Goal: Information Seeking & Learning: Learn about a topic

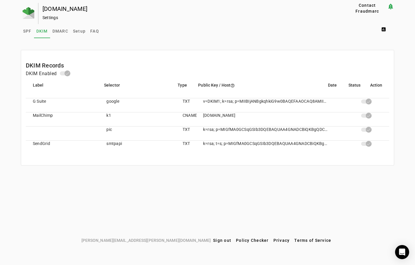
click at [43, 103] on mat-cell "G Suite" at bounding box center [64, 105] width 76 height 14
click at [29, 13] on img at bounding box center [29, 13] width 12 height 12
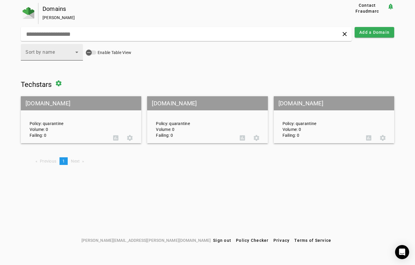
click at [60, 53] on div "Sort by name" at bounding box center [51, 52] width 50 height 7
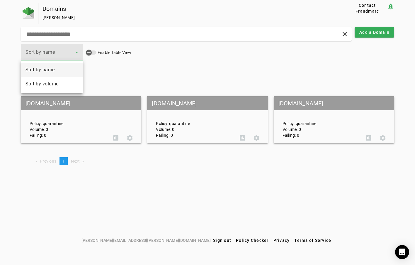
click at [176, 57] on div at bounding box center [207, 132] width 415 height 265
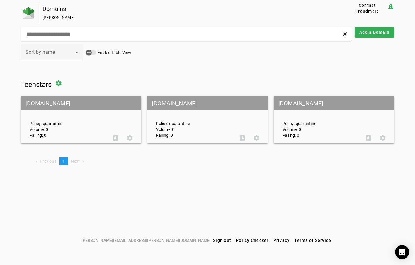
click at [181, 103] on mat-grid-tile-header "[DOMAIN_NAME]" at bounding box center [207, 103] width 120 height 14
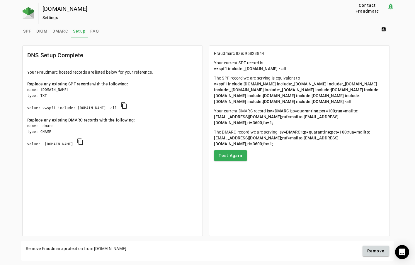
scroll to position [9, 0]
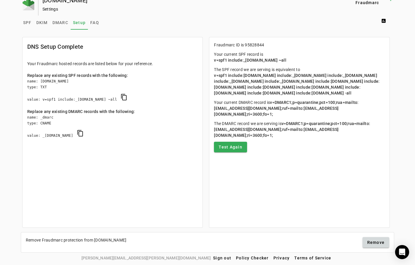
click at [81, 74] on div "Replace any existing SPF records with the following:" at bounding box center [112, 75] width 171 height 6
click at [81, 55] on mat-card-header at bounding box center [113, 53] width 180 height 5
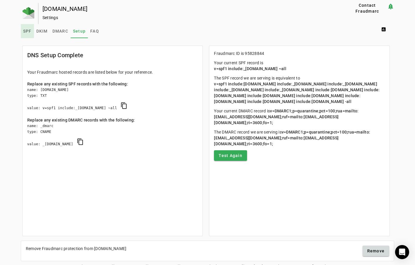
click at [26, 30] on span "SPF" at bounding box center [27, 31] width 9 height 4
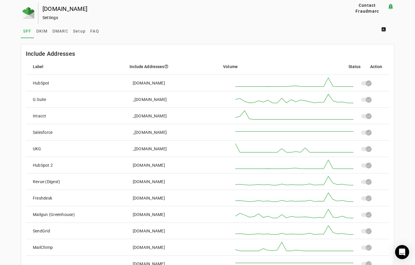
click at [38, 100] on div "G Suite" at bounding box center [39, 99] width 13 height 6
click at [153, 102] on mat-cell "_[DOMAIN_NAME]" at bounding box center [176, 99] width 97 height 16
click at [153, 96] on div "_[DOMAIN_NAME]" at bounding box center [150, 99] width 34 height 6
click at [44, 30] on span "DKIM" at bounding box center [41, 31] width 11 height 4
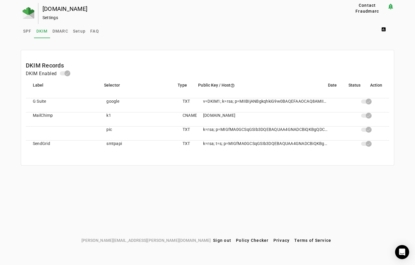
click at [39, 100] on mat-cell "G Suite" at bounding box center [64, 105] width 76 height 14
click at [182, 102] on mat-cell "TXT" at bounding box center [188, 105] width 21 height 14
click at [283, 100] on mat-cell "v=DKIM1; k=rsa; p=MIIBIjANBgkqhkiG9w0BAQEFAAOCAQ8AMIIBCgKCAQEAwMt5wklpofJE/P7TN…" at bounding box center [265, 105] width 135 height 14
click at [62, 31] on span "DMARC" at bounding box center [60, 31] width 16 height 4
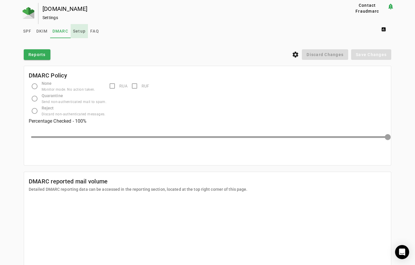
click at [77, 31] on span "Setup" at bounding box center [79, 31] width 13 height 4
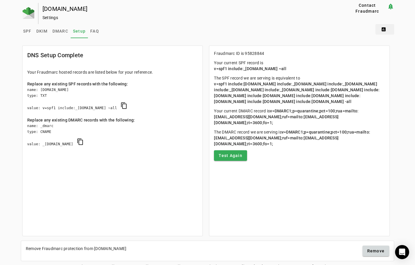
click at [383, 29] on span at bounding box center [385, 29] width 19 height 14
click at [368, 45] on span "DMARC Report" at bounding box center [372, 43] width 35 height 7
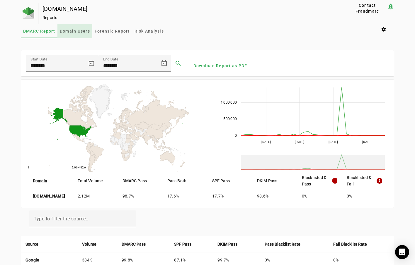
click at [69, 34] on span "Domain Users" at bounding box center [75, 31] width 30 height 14
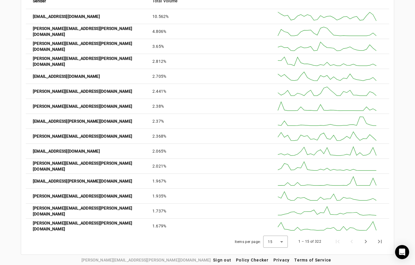
scroll to position [86, 0]
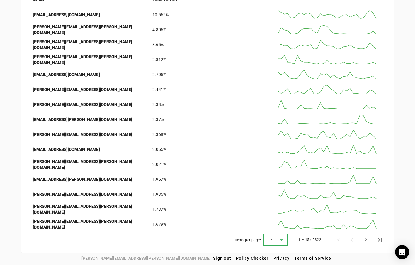
click at [280, 236] on icon at bounding box center [281, 239] width 7 height 7
click at [272, 223] on span "50" at bounding box center [272, 223] width 6 height 7
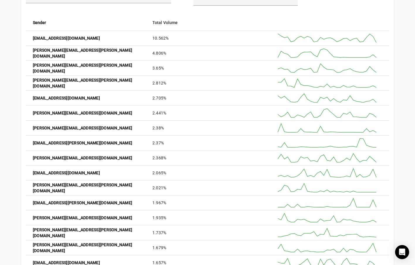
scroll to position [0, 0]
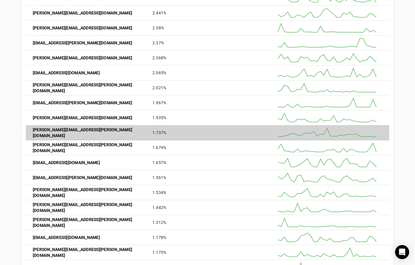
click at [53, 132] on strong "[PERSON_NAME][EMAIL_ADDRESS][PERSON_NAME][DOMAIN_NAME]" at bounding box center [88, 133] width 110 height 12
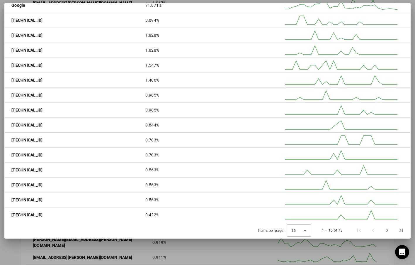
scroll to position [0, 0]
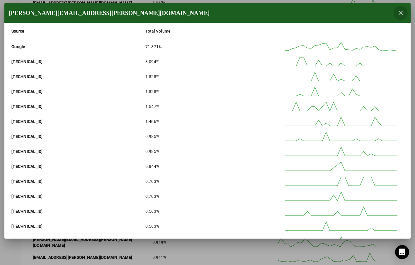
click at [400, 14] on span "button" at bounding box center [401, 13] width 14 height 14
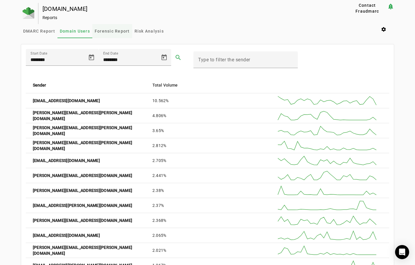
click at [121, 30] on span "Forensic Report" at bounding box center [112, 31] width 35 height 4
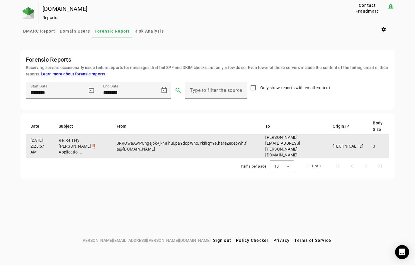
click at [197, 142] on td "3RROwaAwPCngejbk+jknalhui.paYdopWno.YkihqYYe.hareZecepWh.f a@[DOMAIN_NAME]" at bounding box center [186, 145] width 149 height 23
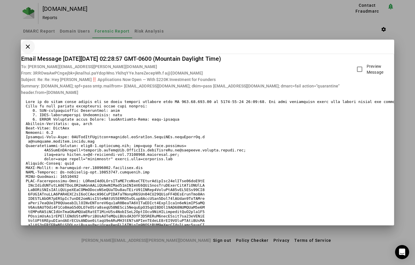
click at [26, 47] on span "button" at bounding box center [28, 47] width 14 height 14
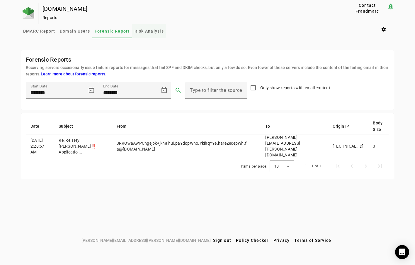
click at [142, 33] on span "Risk Analysis" at bounding box center [149, 31] width 29 height 14
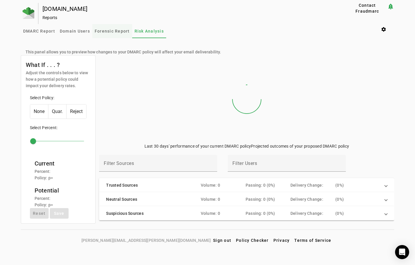
type input "***"
